Goal: Task Accomplishment & Management: Manage account settings

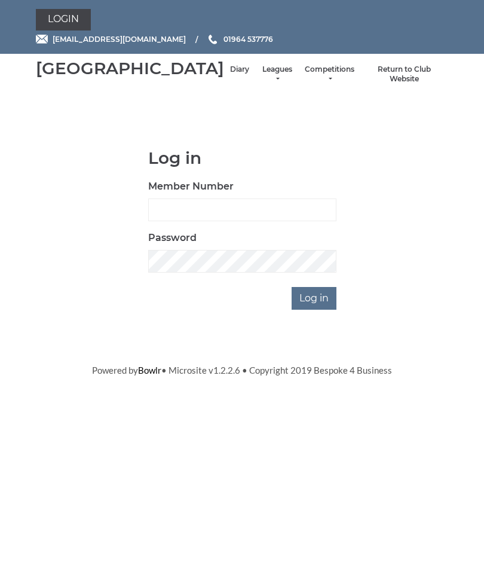
click at [324, 310] on input "Log in" at bounding box center [314, 298] width 45 height 23
click at [260, 221] on input "Member Number" at bounding box center [242, 210] width 188 height 23
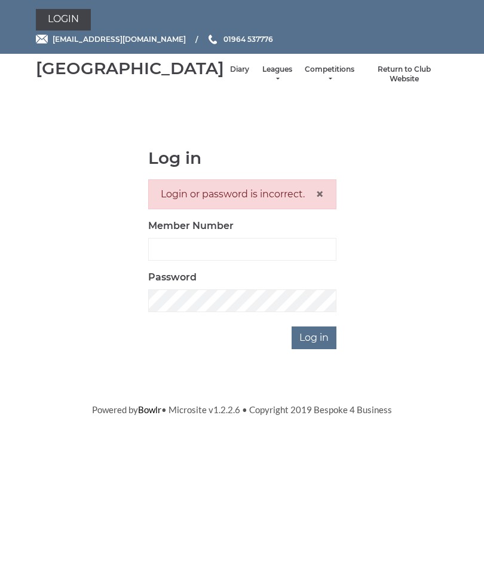
click at [321, 349] on input "Log in" at bounding box center [314, 338] width 45 height 23
click at [215, 209] on div "Login or password is incorrect. ×" at bounding box center [242, 194] width 188 height 30
click at [323, 203] on span "×" at bounding box center [320, 193] width 8 height 17
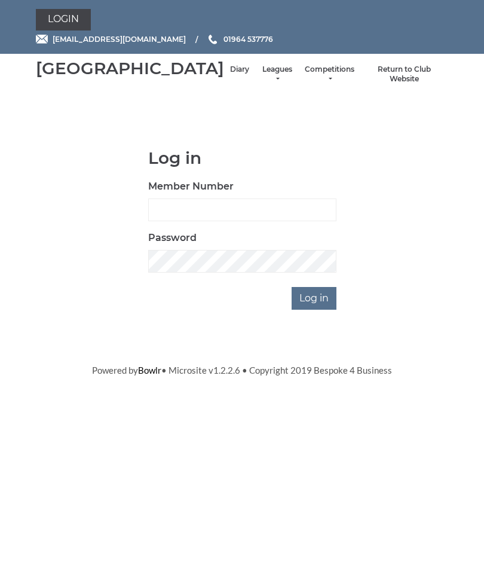
click at [186, 221] on input "Member Number" at bounding box center [242, 210] width 188 height 23
type input "0016"
click at [322, 310] on input "Log in" at bounding box center [314, 298] width 45 height 23
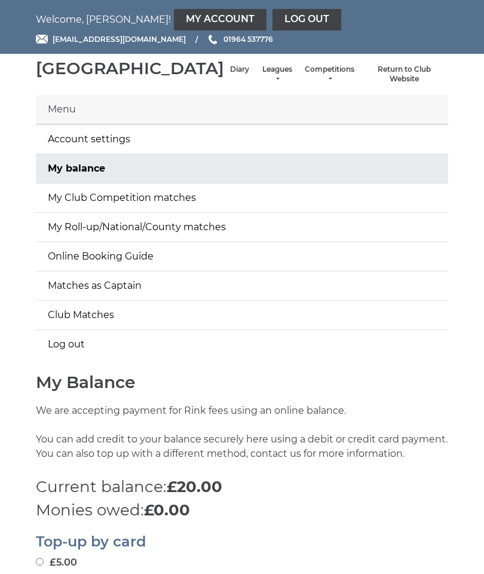
click at [401, 83] on link "Return to Club Website" at bounding box center [405, 75] width 76 height 20
